Goal: Transaction & Acquisition: Purchase product/service

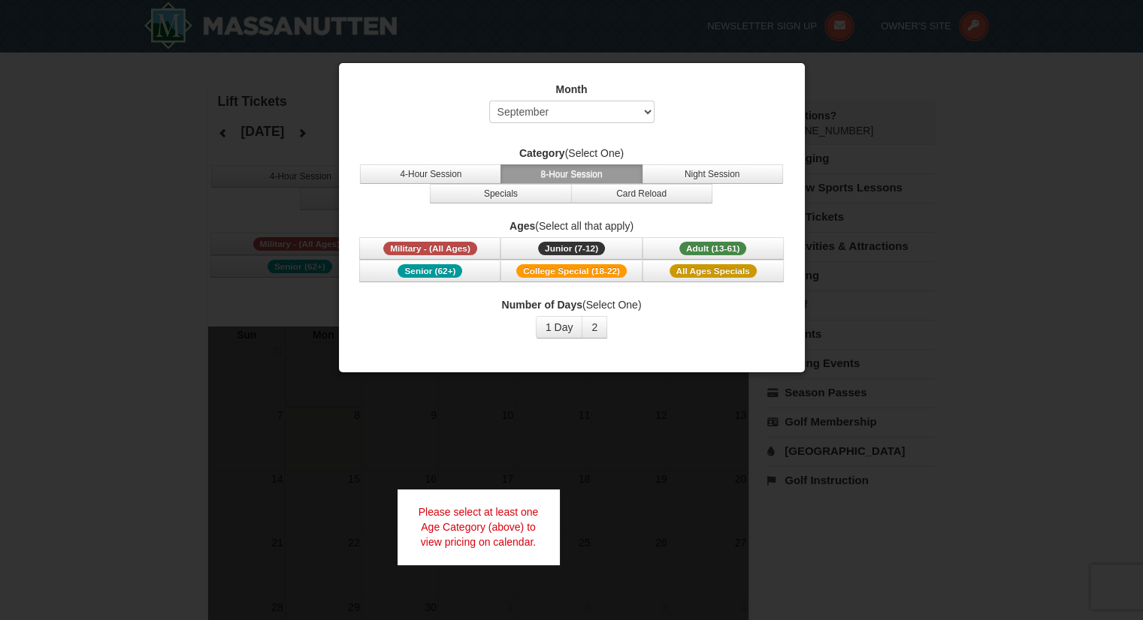
drag, startPoint x: 552, startPoint y: 275, endPoint x: 489, endPoint y: 312, distance: 73.1
click at [489, 312] on div "Number of Days (Select One) 1 Day 2 3 4 5 6 7 8 9 10 11 12 13 14 15" at bounding box center [572, 317] width 428 height 41
click at [550, 267] on span "College Special (18-22)" at bounding box center [571, 271] width 110 height 14
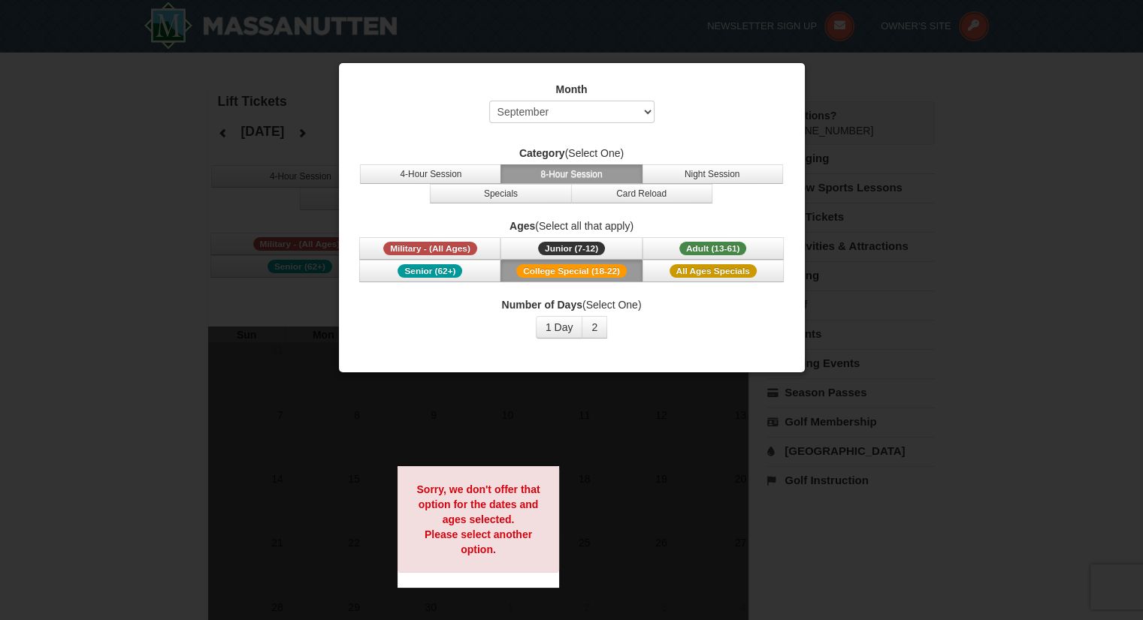
click at [550, 267] on span "College Special (18-22)" at bounding box center [571, 271] width 110 height 14
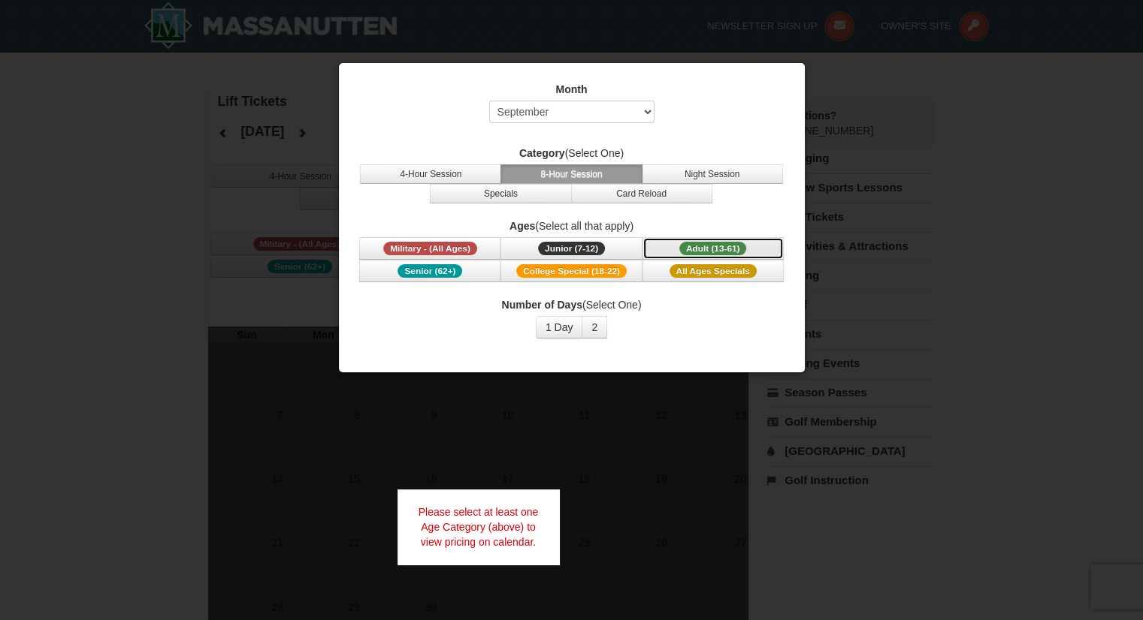
click at [686, 250] on span "Adult (13-61)" at bounding box center [713, 249] width 68 height 14
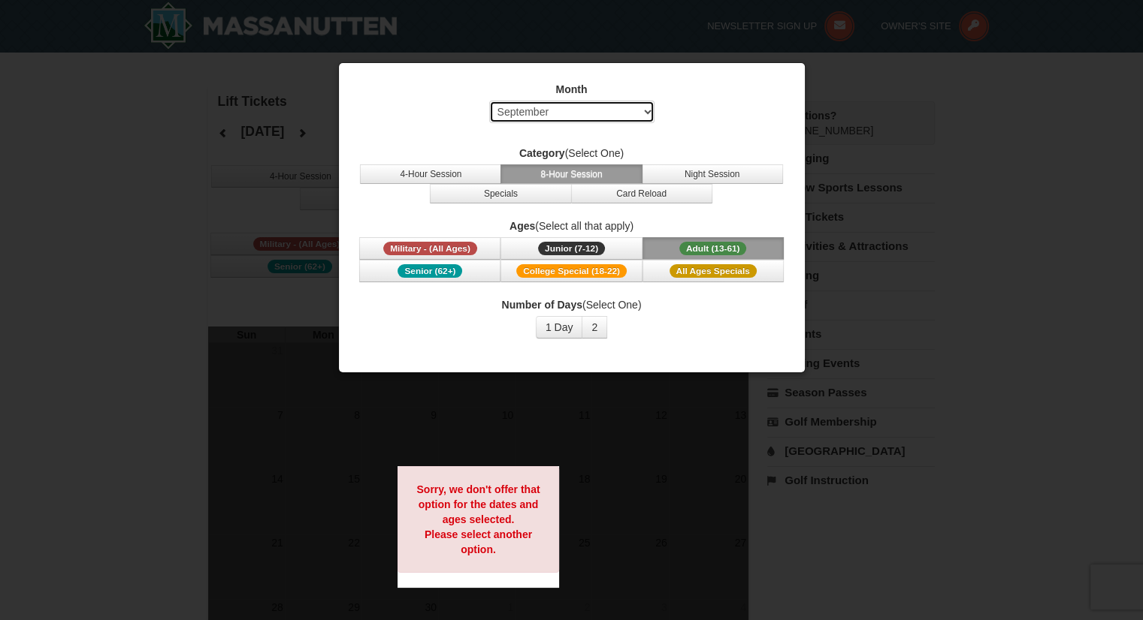
click at [554, 108] on select "Select September October November December January February March April May Jun…" at bounding box center [571, 112] width 165 height 23
click at [489, 101] on select "Select September October November December January February March April May Jun…" at bounding box center [571, 112] width 165 height 23
drag, startPoint x: 554, startPoint y: 118, endPoint x: 511, endPoint y: 116, distance: 42.8
click at [511, 116] on select "Select September October November December January February March April May Jun…" at bounding box center [571, 112] width 165 height 23
click at [489, 101] on select "Select September October November December January February March April May Jun…" at bounding box center [571, 112] width 165 height 23
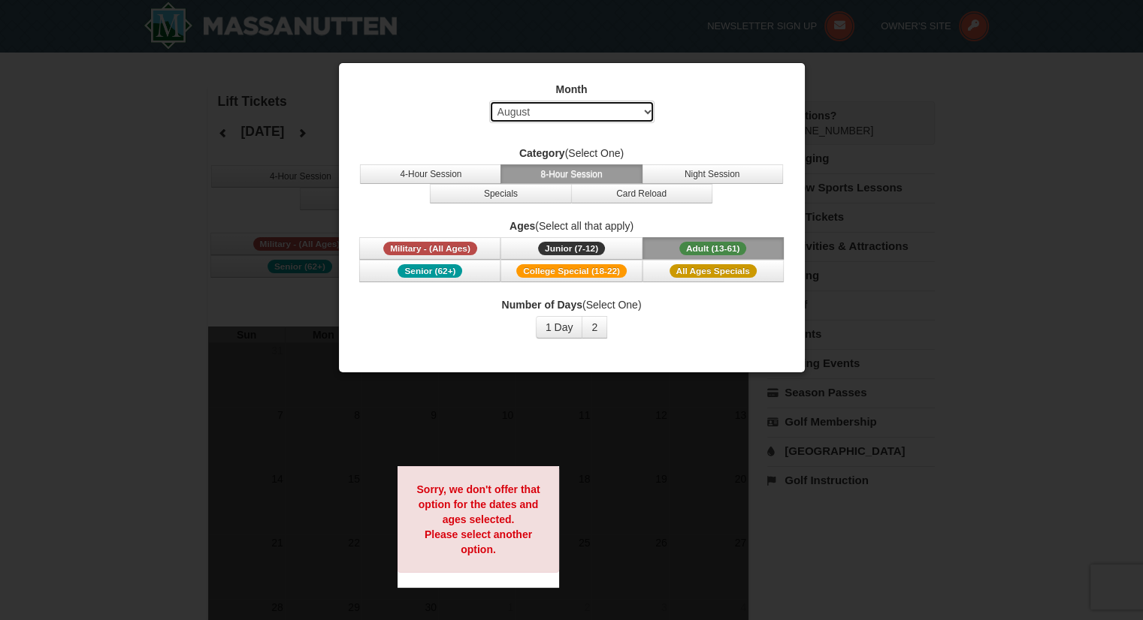
drag, startPoint x: 566, startPoint y: 110, endPoint x: 517, endPoint y: 111, distance: 49.6
click at [517, 111] on select "Select September October November December January February March April May Jun…" at bounding box center [571, 112] width 165 height 23
click at [489, 101] on select "Select September October November December January February March April May Jun…" at bounding box center [571, 112] width 165 height 23
click at [558, 120] on select "Select September October November December January February March April May Jun…" at bounding box center [571, 112] width 165 height 23
click at [489, 101] on select "Select September October November December January February March April May Jun…" at bounding box center [571, 112] width 165 height 23
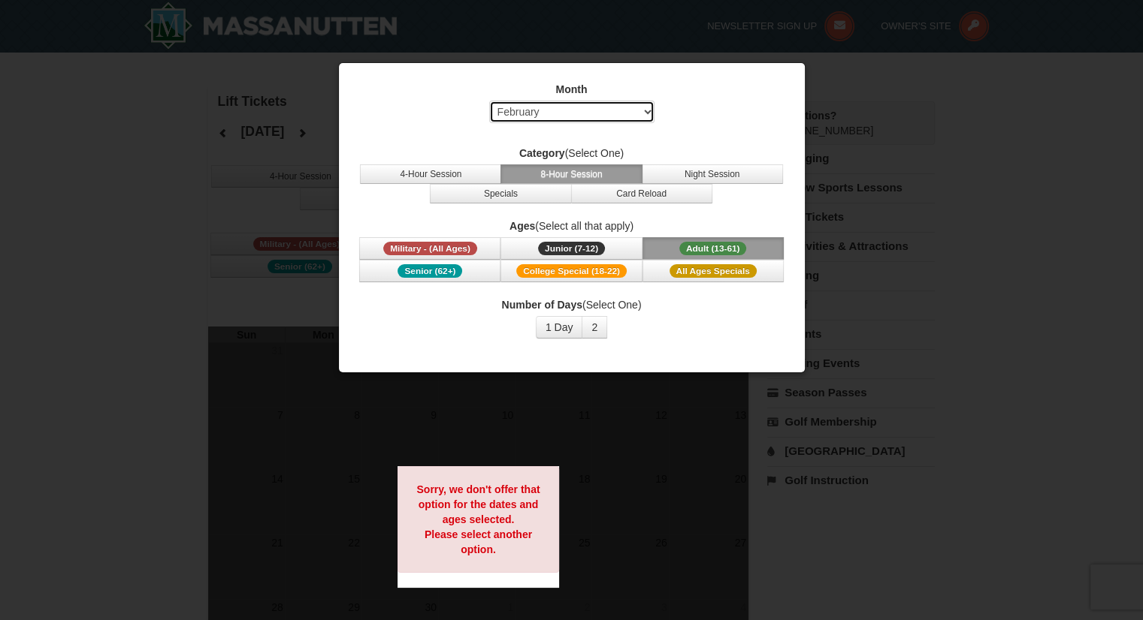
click at [560, 116] on select "Select September October November December January February March April May Jun…" at bounding box center [571, 112] width 165 height 23
select select "12"
click at [489, 101] on select "Select September October November December January February March April May Jun…" at bounding box center [571, 112] width 165 height 23
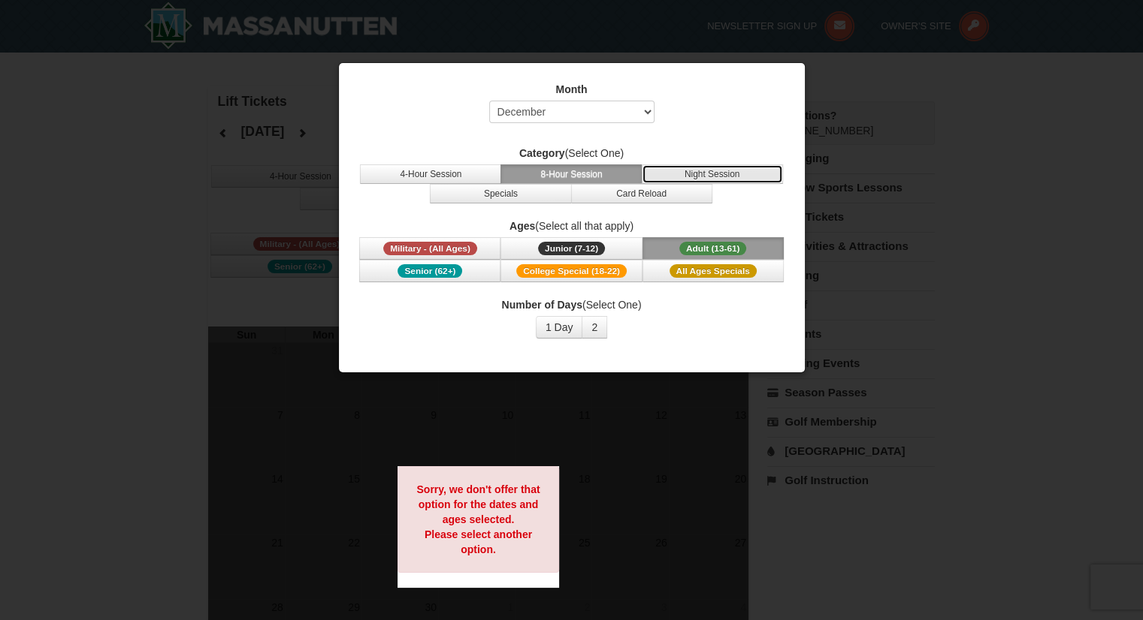
click at [669, 165] on button "Night Session" at bounding box center [712, 175] width 141 height 20
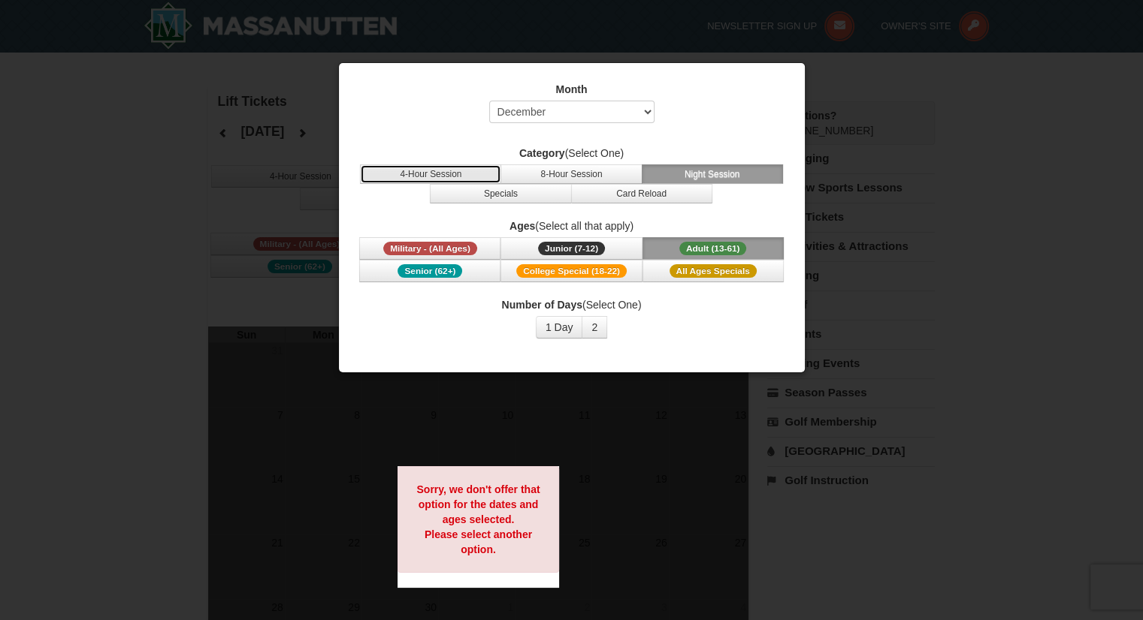
click at [407, 169] on button "4-Hour Session" at bounding box center [430, 175] width 141 height 20
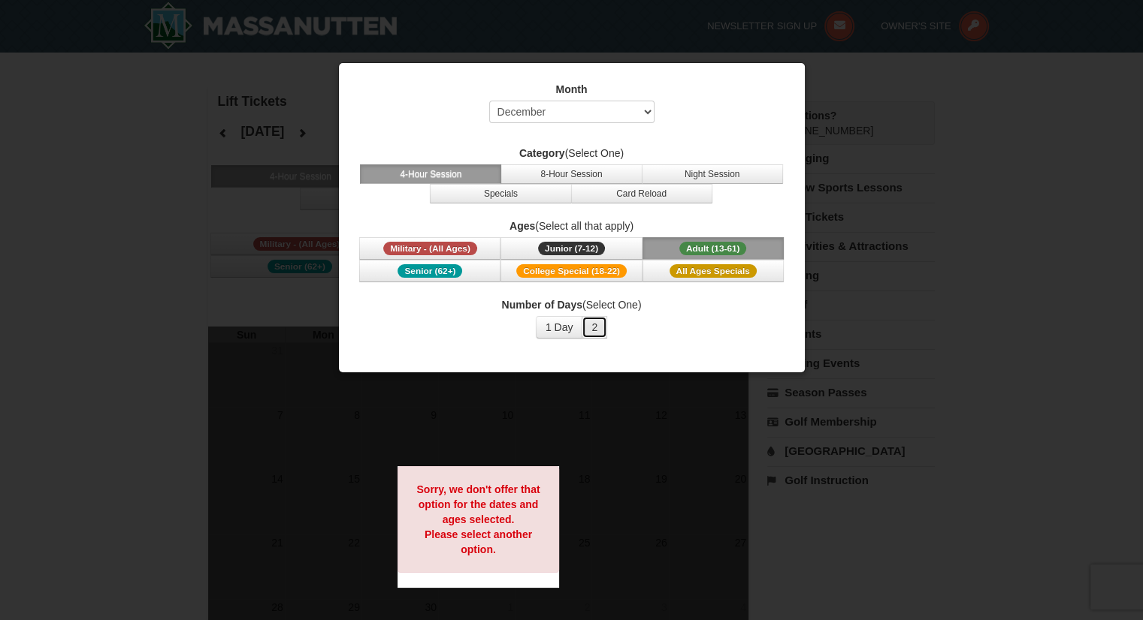
drag, startPoint x: 571, startPoint y: 322, endPoint x: 589, endPoint y: 332, distance: 20.5
click at [589, 332] on button "2" at bounding box center [594, 327] width 26 height 23
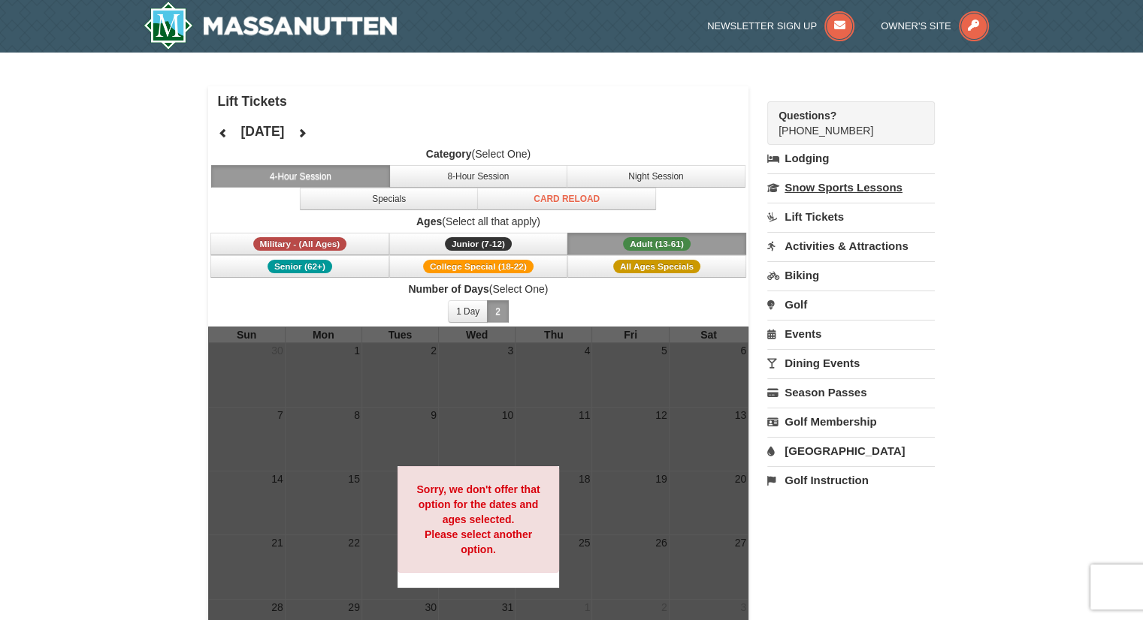
click at [811, 199] on link "Snow Sports Lessons" at bounding box center [851, 188] width 168 height 28
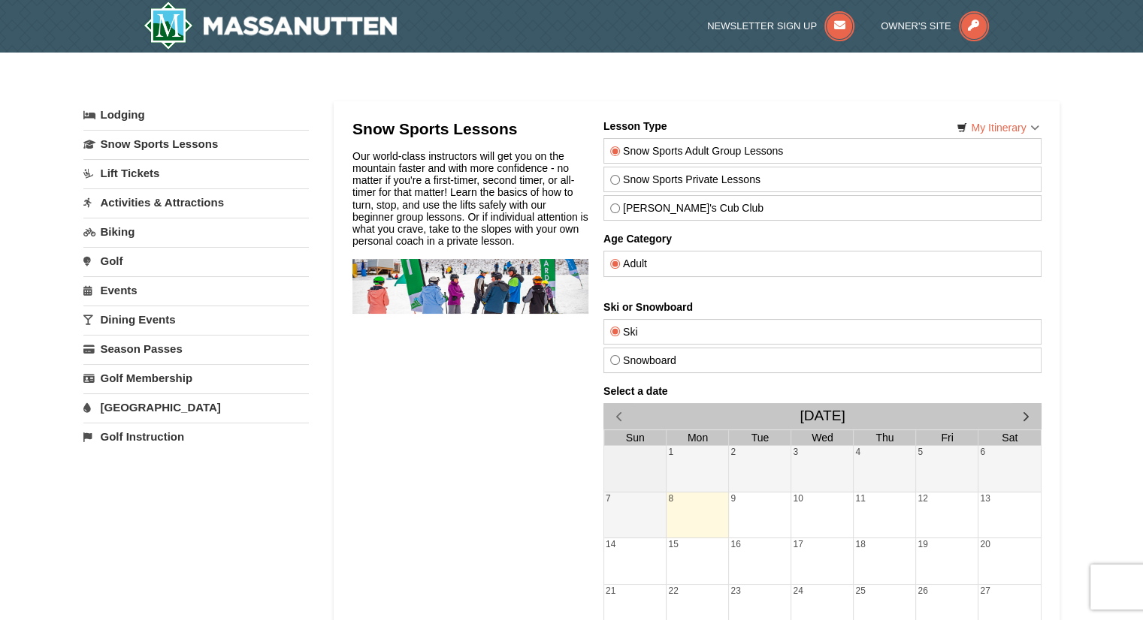
click at [137, 179] on link "Lift Tickets" at bounding box center [195, 173] width 225 height 28
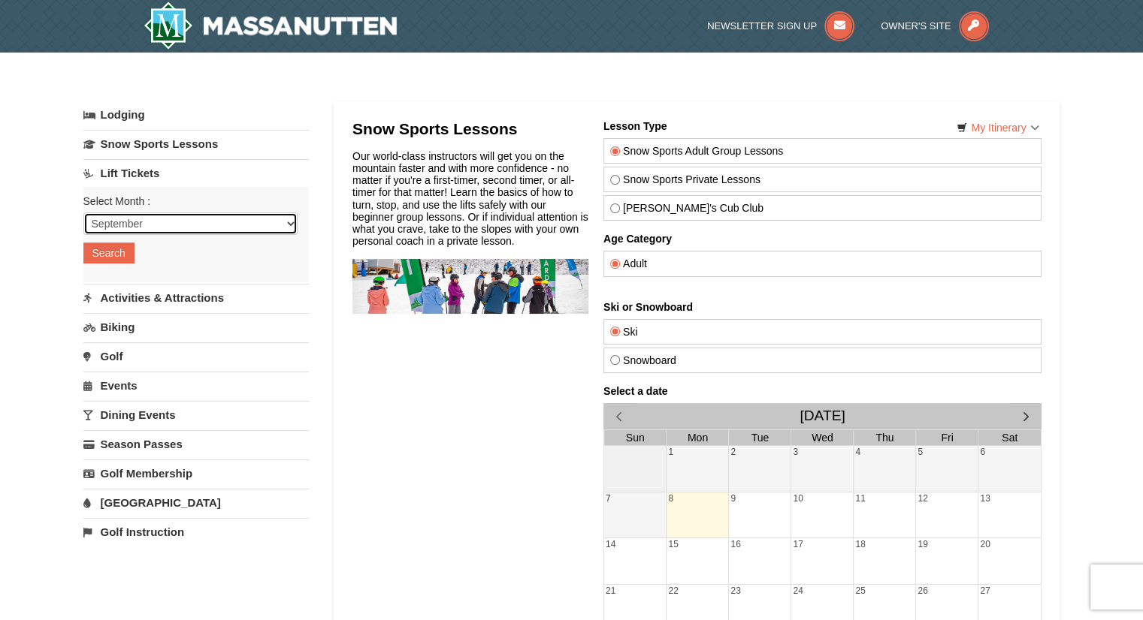
click at [134, 227] on select "September October November December January February March April May June July …" at bounding box center [190, 224] width 214 height 23
select select "12"
click at [83, 213] on select "September October November December January February March April May June July …" at bounding box center [190, 224] width 214 height 23
drag, startPoint x: 123, startPoint y: 259, endPoint x: 57, endPoint y: 259, distance: 66.1
drag, startPoint x: 57, startPoint y: 259, endPoint x: 113, endPoint y: 248, distance: 57.5
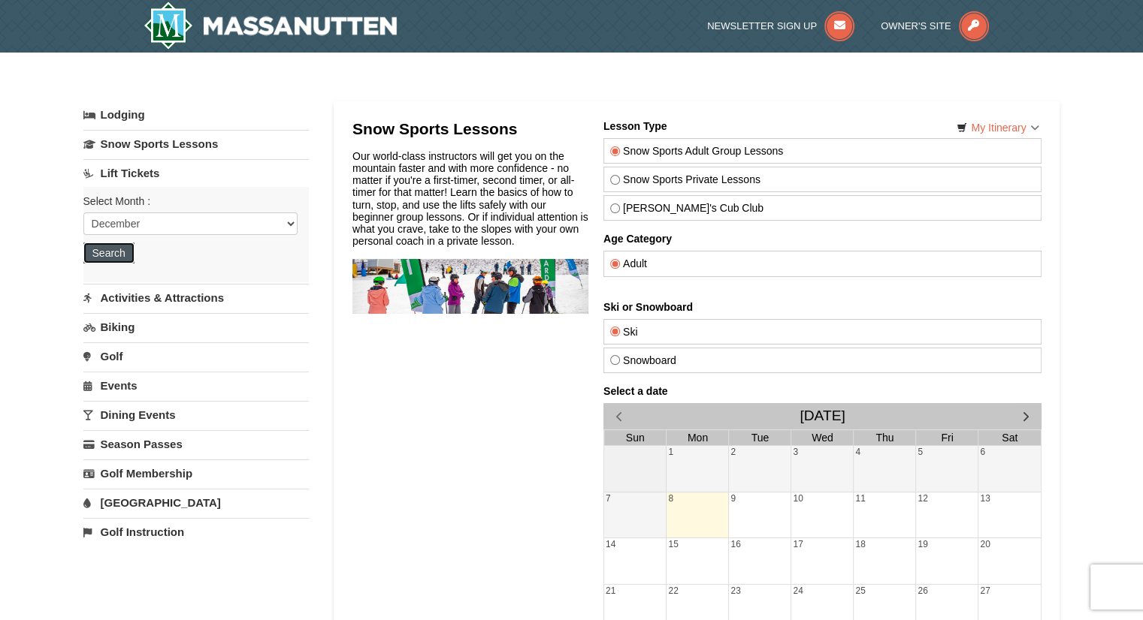
click at [113, 248] on button "Search" at bounding box center [108, 253] width 51 height 21
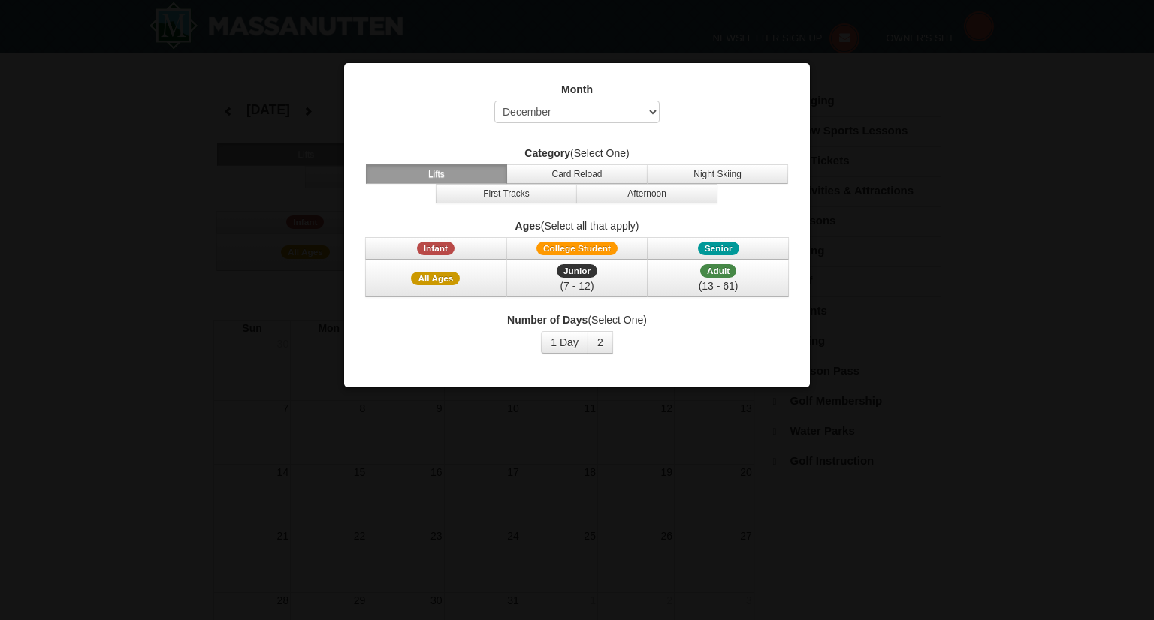
select select "12"
click at [113, 248] on div at bounding box center [571, 310] width 1143 height 620
click at [565, 352] on span "1 Day 2 3 4 5 6 7 8 9 10 11 12 13 14 15" at bounding box center [571, 342] width 71 height 23
click at [550, 334] on button "1 Day" at bounding box center [559, 342] width 47 height 23
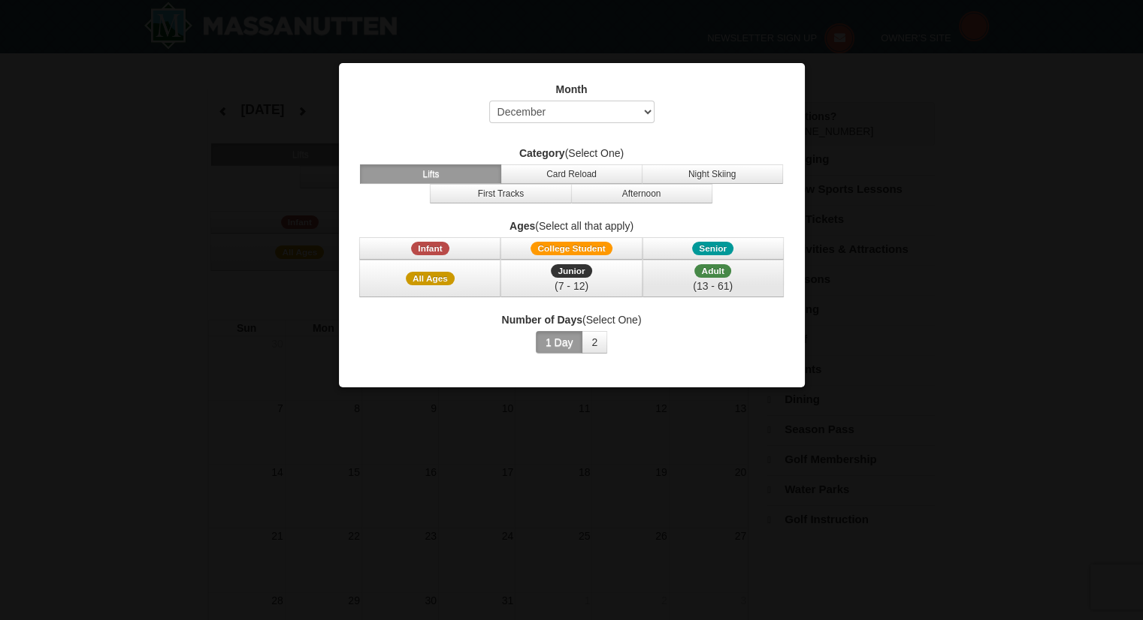
click at [694, 291] on div "(13 - 61)" at bounding box center [713, 286] width 122 height 15
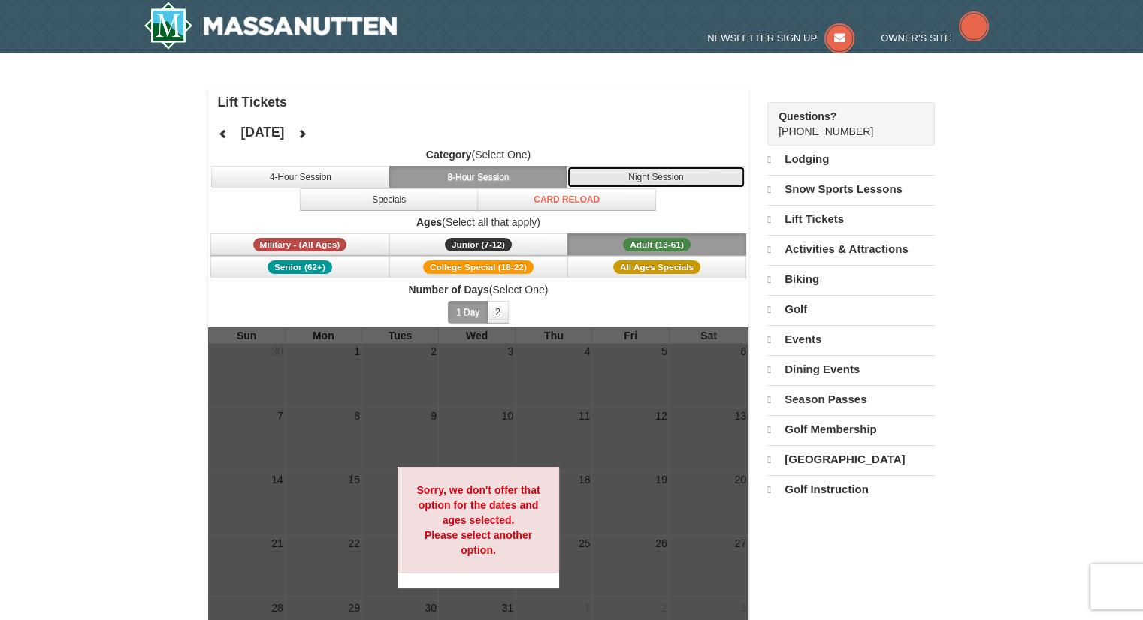
click at [647, 172] on button "Night Session" at bounding box center [655, 177] width 179 height 23
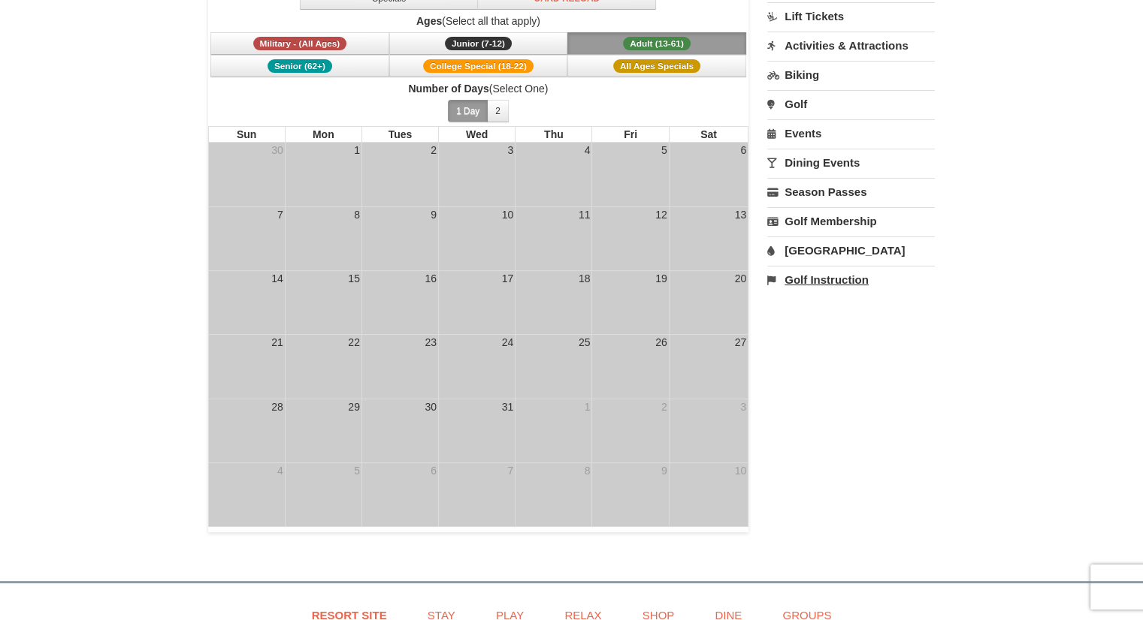
scroll to position [69, 0]
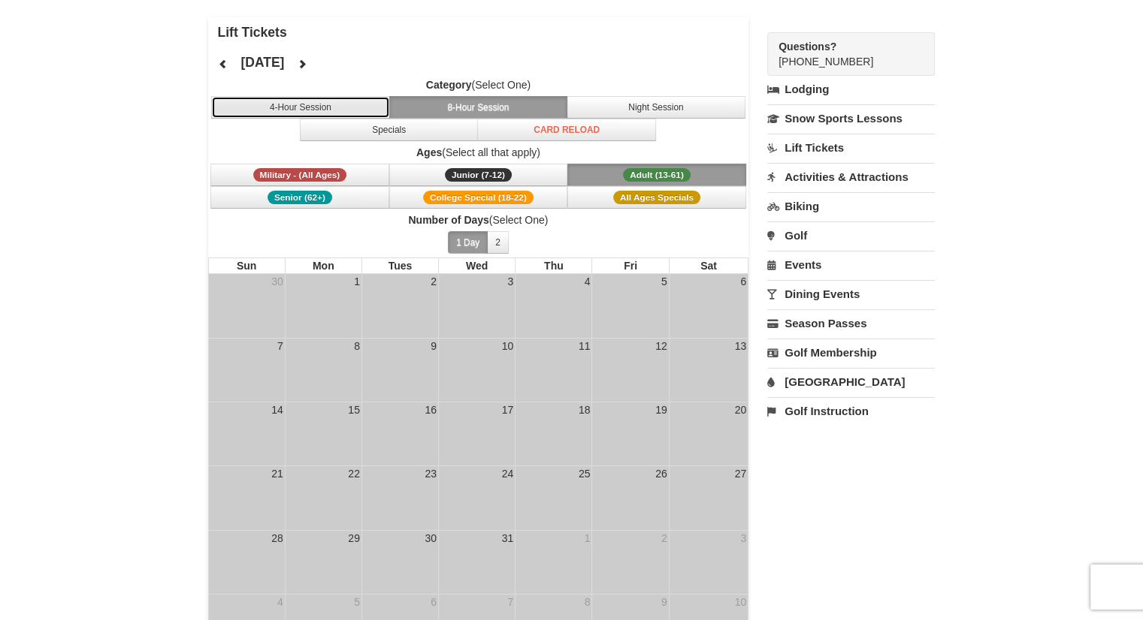
click at [356, 101] on button "4-Hour Session" at bounding box center [300, 107] width 179 height 23
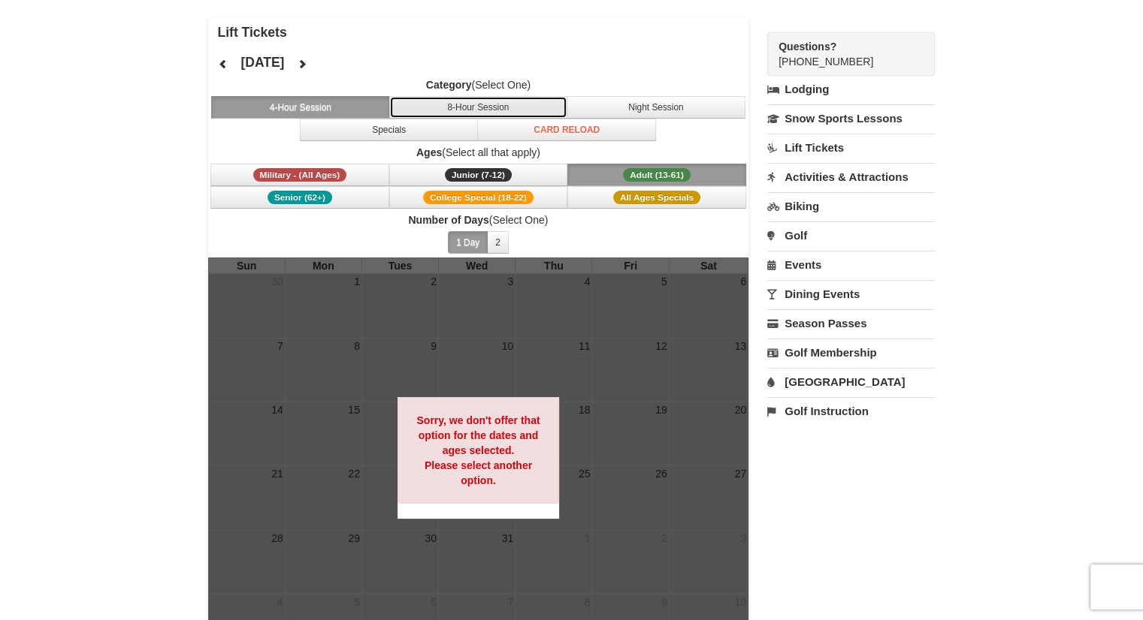
click at [430, 112] on button "8-Hour Session" at bounding box center [478, 107] width 179 height 23
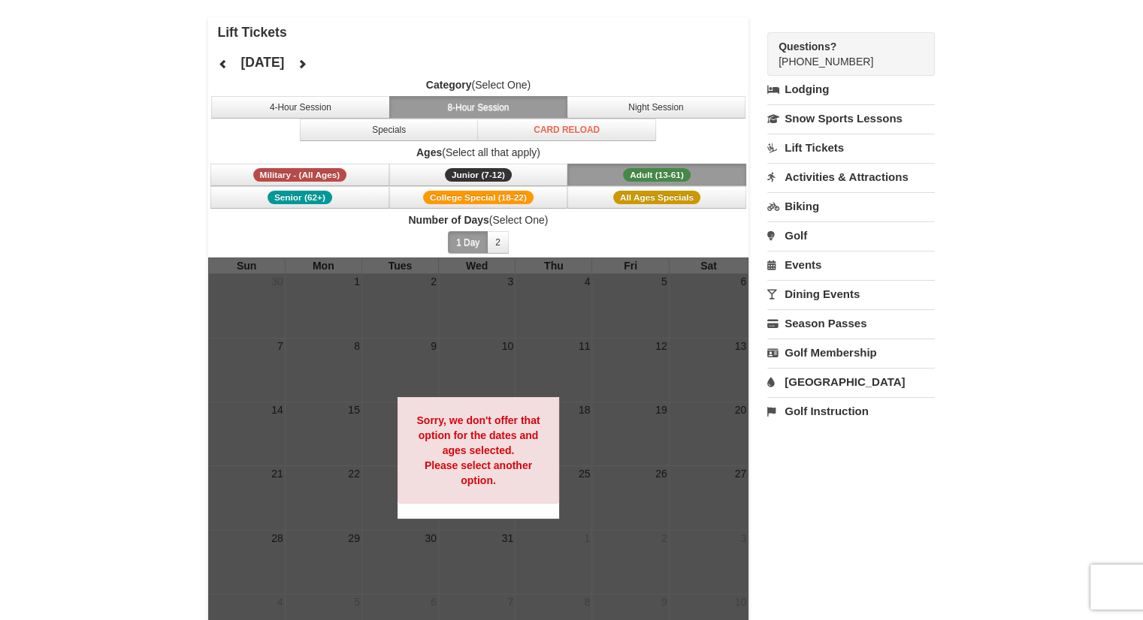
click at [463, 325] on div at bounding box center [478, 458] width 541 height 401
click at [494, 241] on button "2" at bounding box center [498, 242] width 22 height 23
click at [503, 340] on div at bounding box center [478, 458] width 541 height 401
click at [600, 198] on button "All Ages Specials" at bounding box center [656, 197] width 179 height 23
click at [629, 164] on button "Adult (13-61) (13 - 61)" at bounding box center [656, 175] width 179 height 23
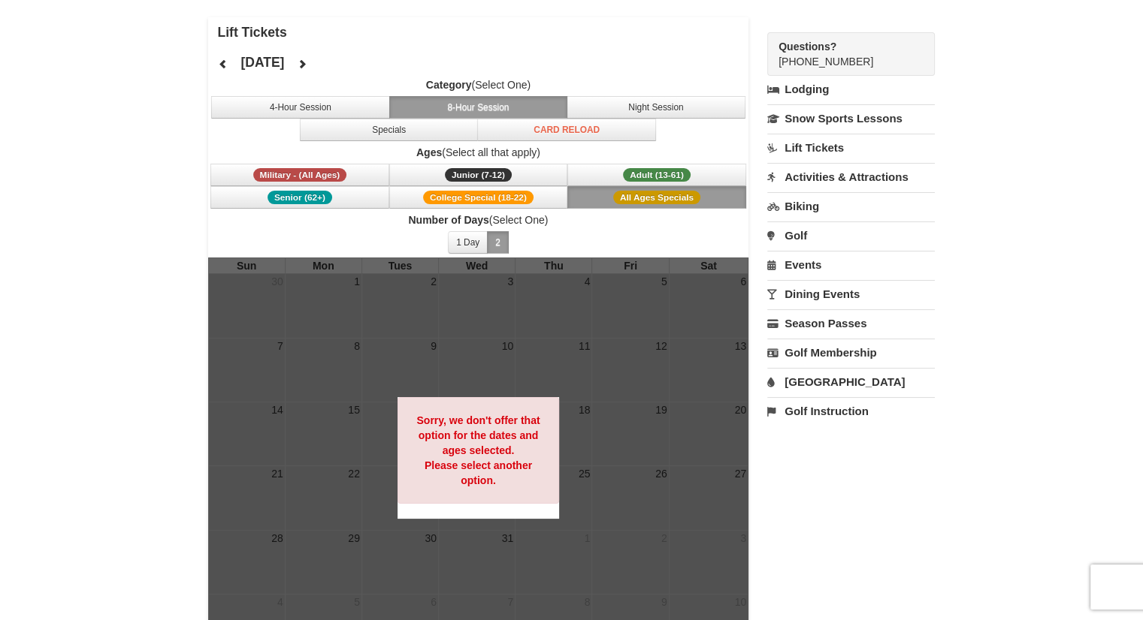
click at [623, 193] on span "All Ages Specials" at bounding box center [656, 198] width 87 height 14
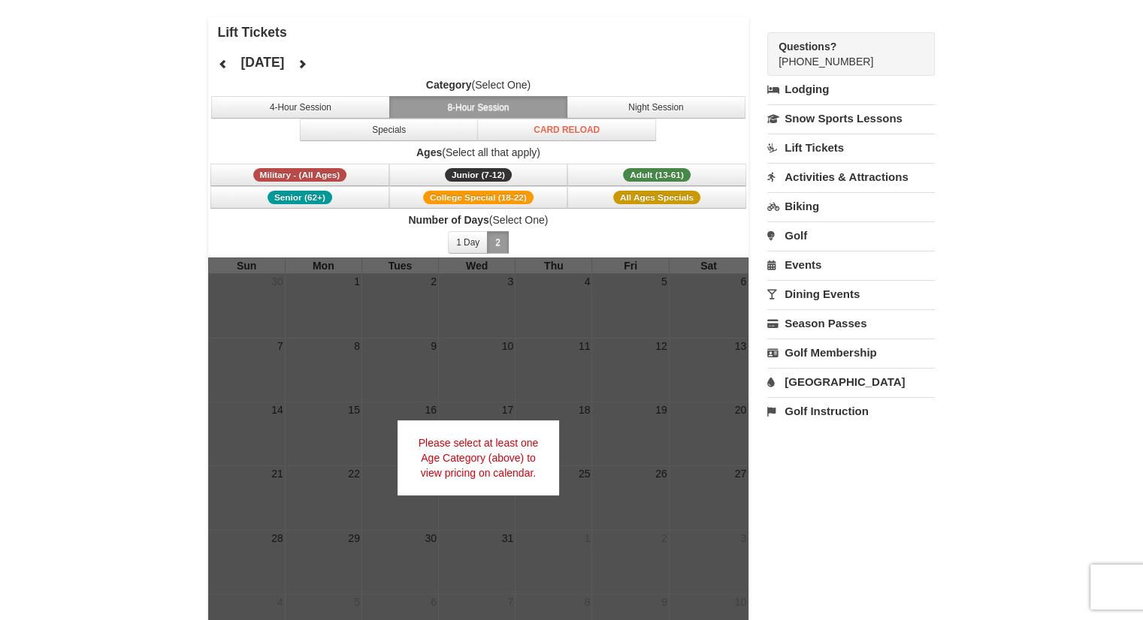
click at [588, 239] on span "Number of Days (Select One) 1 Day 2 3 4 5 6 7 8 9 10 11 12 13 14 15" at bounding box center [478, 235] width 541 height 45
click at [315, 172] on span "Military - (All Ages)" at bounding box center [300, 175] width 94 height 14
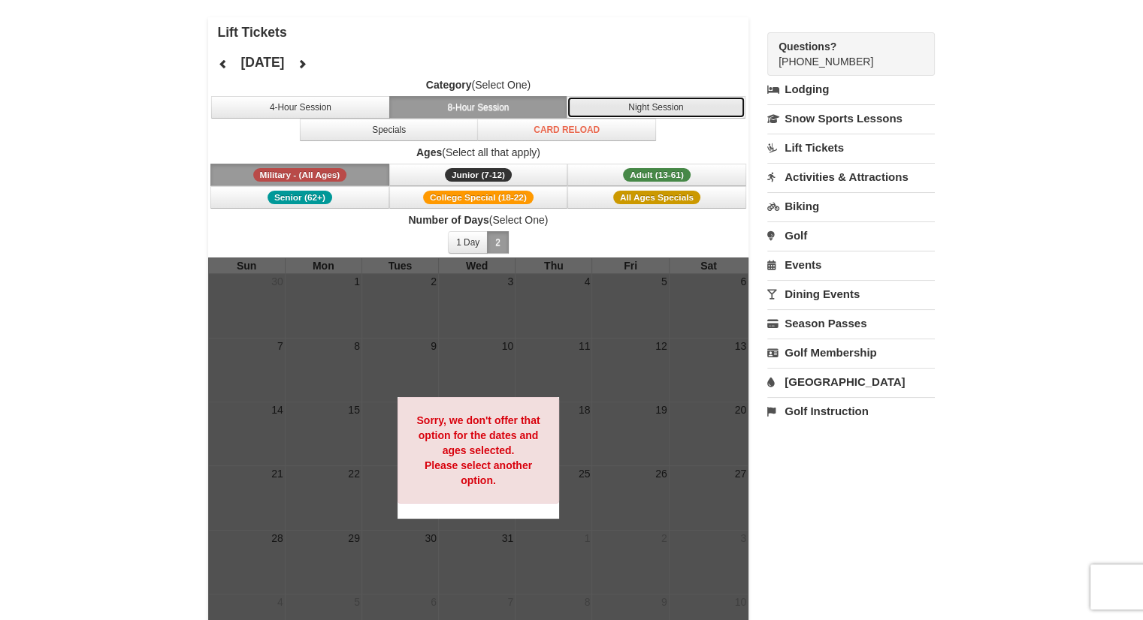
click at [604, 110] on button "Night Session" at bounding box center [655, 107] width 179 height 23
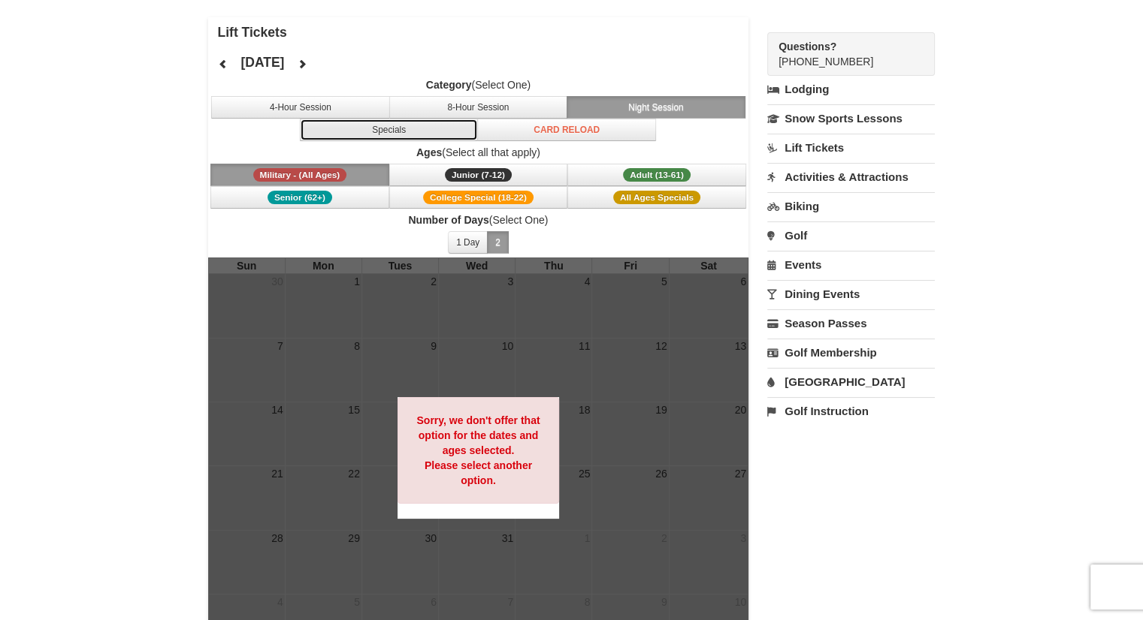
click at [379, 121] on button "Specials" at bounding box center [389, 130] width 179 height 23
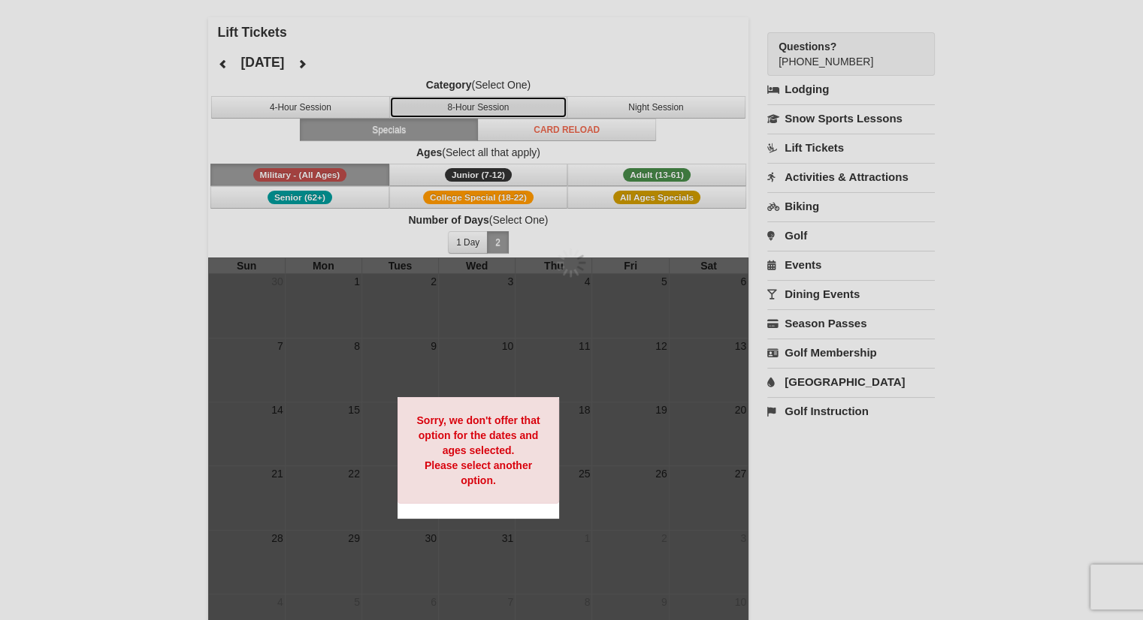
click at [403, 116] on button "8-Hour Session" at bounding box center [478, 107] width 179 height 23
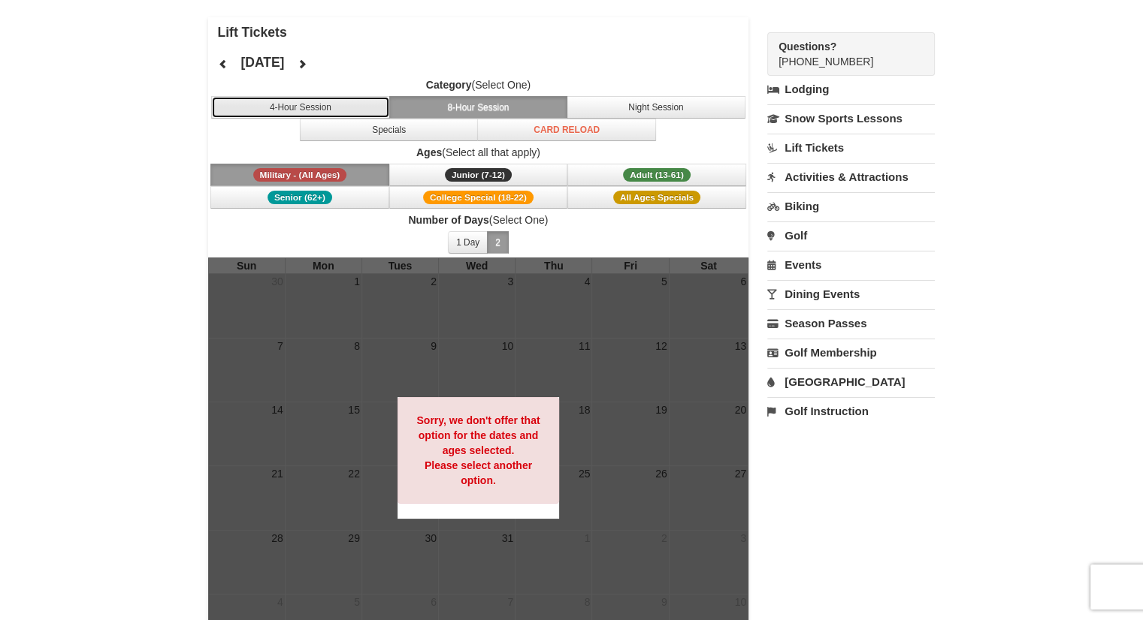
click at [361, 101] on button "4-Hour Session" at bounding box center [300, 107] width 179 height 23
